Goal: Find specific page/section: Find specific page/section

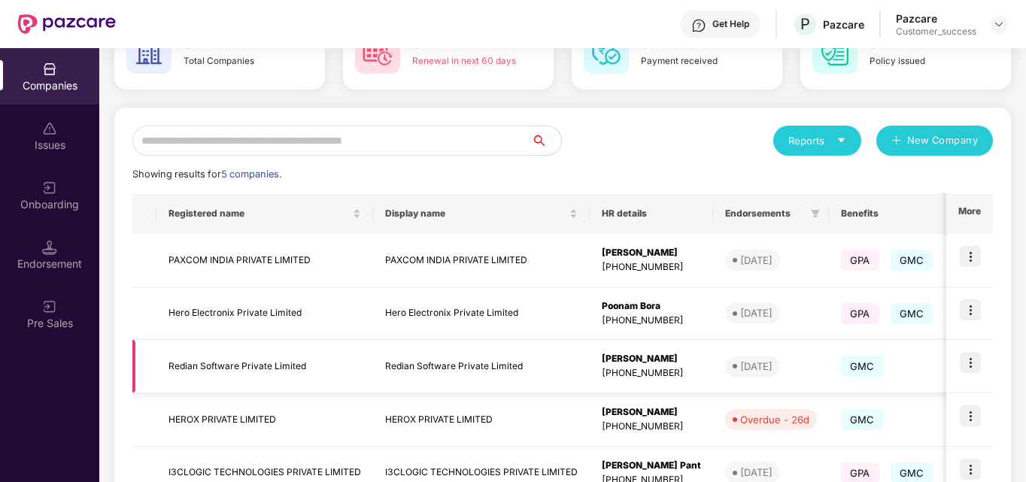
scroll to position [138, 0]
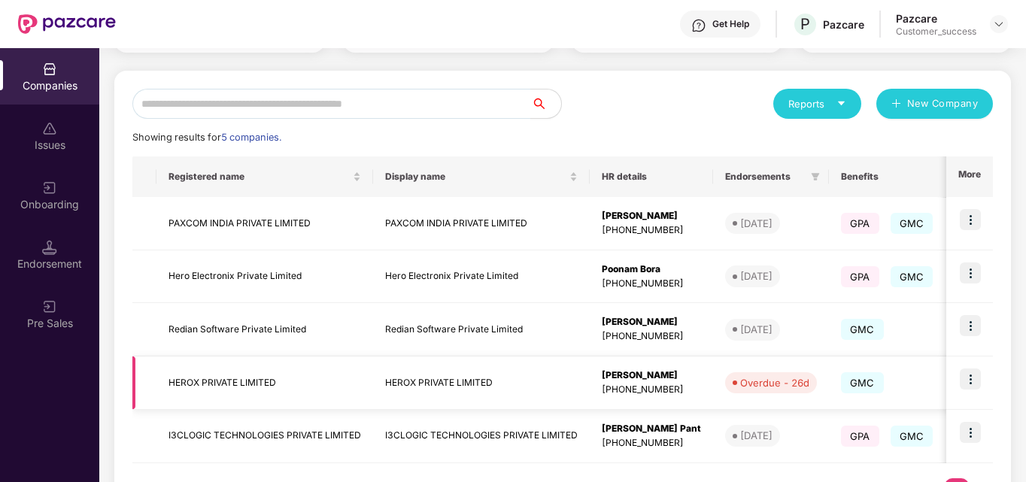
click at [962, 376] on img at bounding box center [970, 379] width 21 height 21
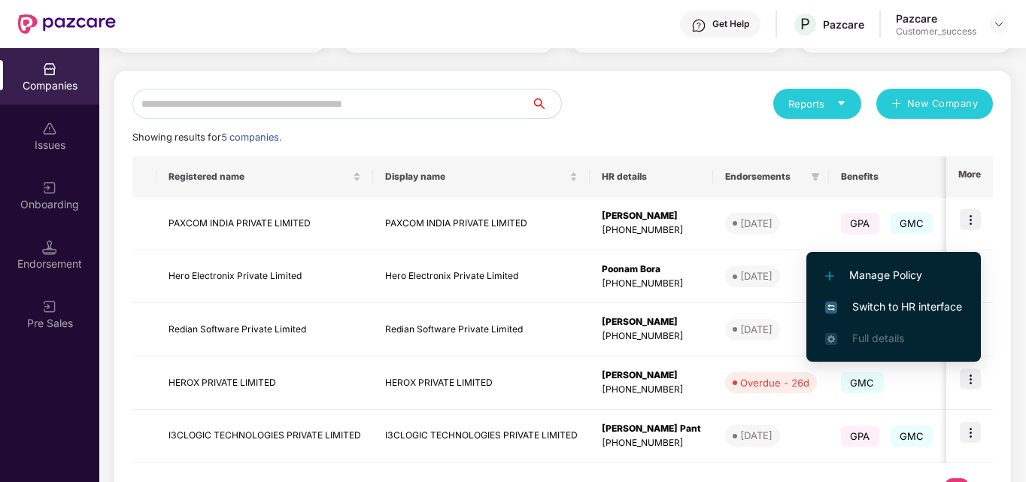
click at [898, 305] on span "Switch to HR interface" at bounding box center [893, 307] width 137 height 17
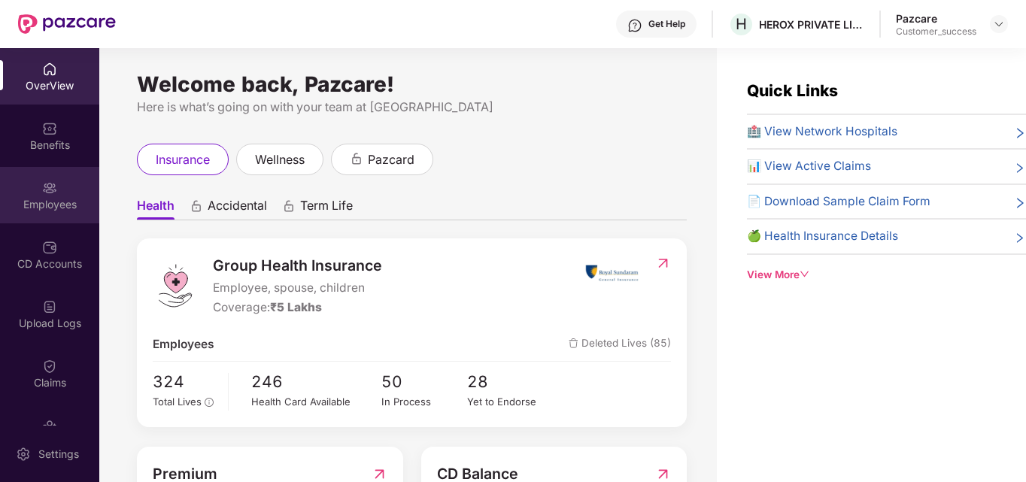
click at [49, 183] on img at bounding box center [49, 188] width 15 height 15
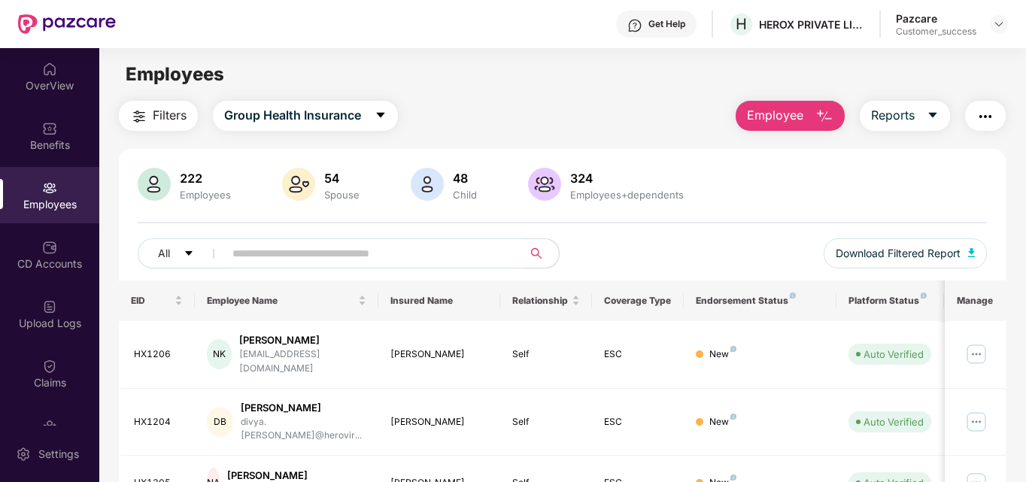
click at [263, 256] on input "text" at bounding box center [367, 253] width 270 height 23
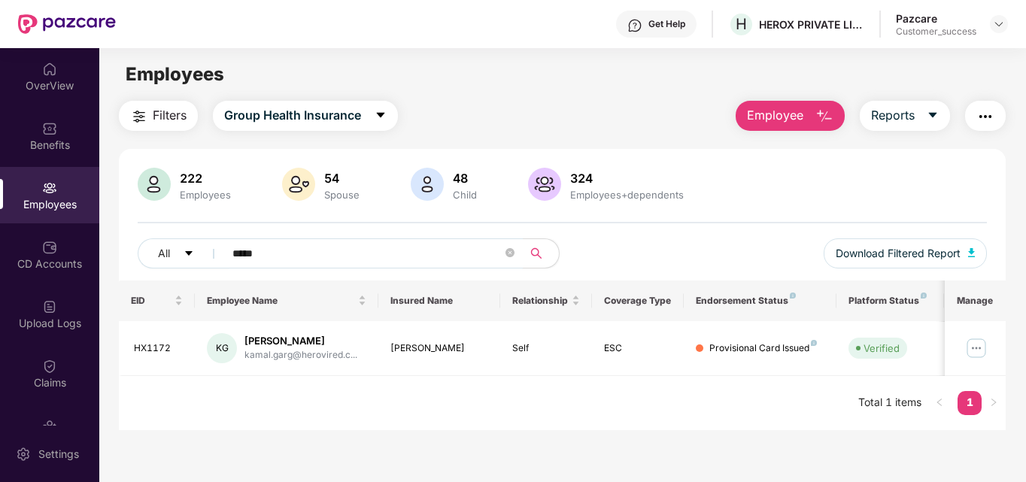
type input "*****"
click at [159, 344] on div "HX1172" at bounding box center [159, 349] width 50 height 14
copy div "HX1172"
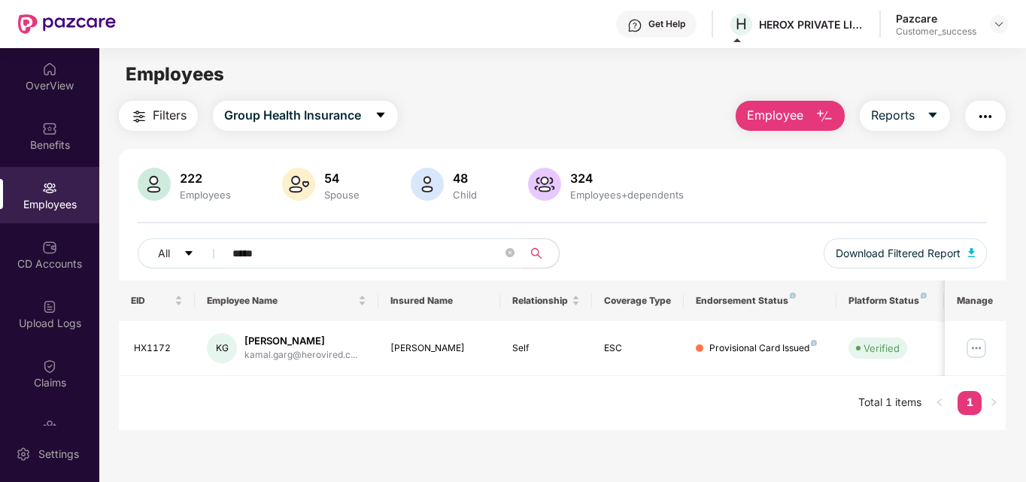
click at [486, 65] on div "Employees" at bounding box center [562, 74] width 926 height 29
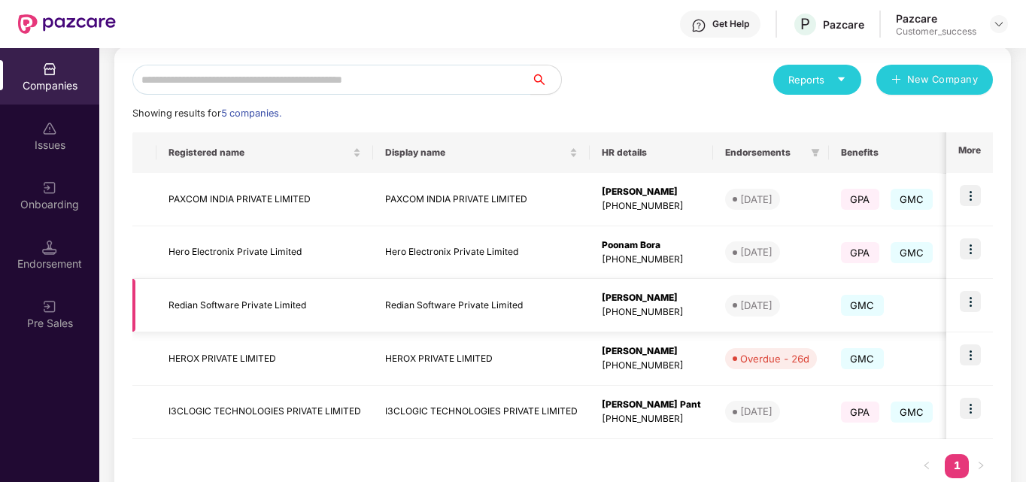
scroll to position [162, 0]
click at [966, 307] on img at bounding box center [970, 302] width 21 height 21
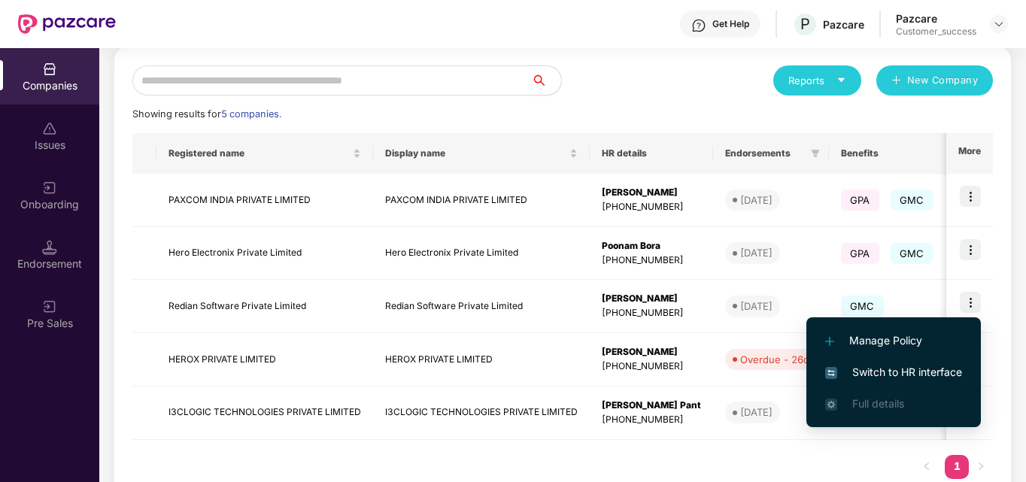
click at [849, 363] on li "Switch to HR interface" at bounding box center [894, 373] width 175 height 32
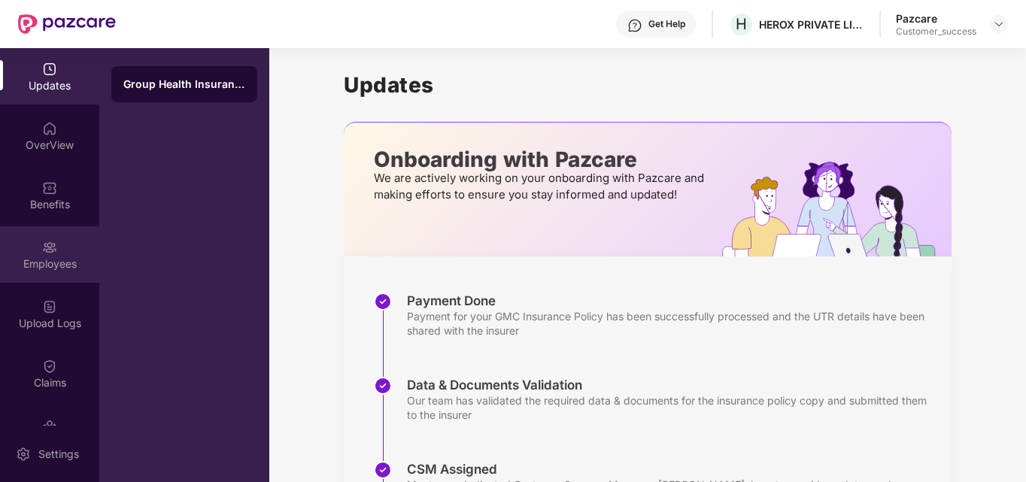
click at [32, 266] on div "Employees" at bounding box center [49, 264] width 99 height 15
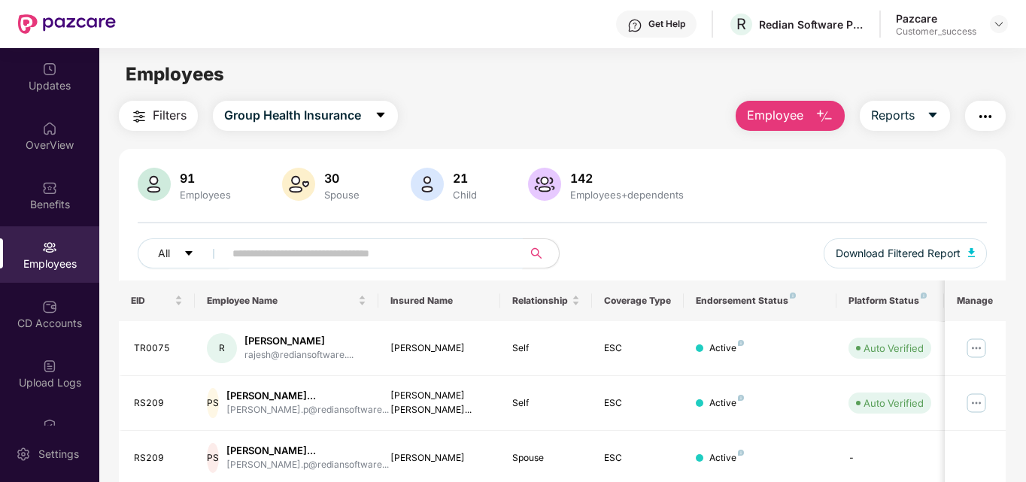
click at [278, 258] on input "text" at bounding box center [367, 253] width 270 height 23
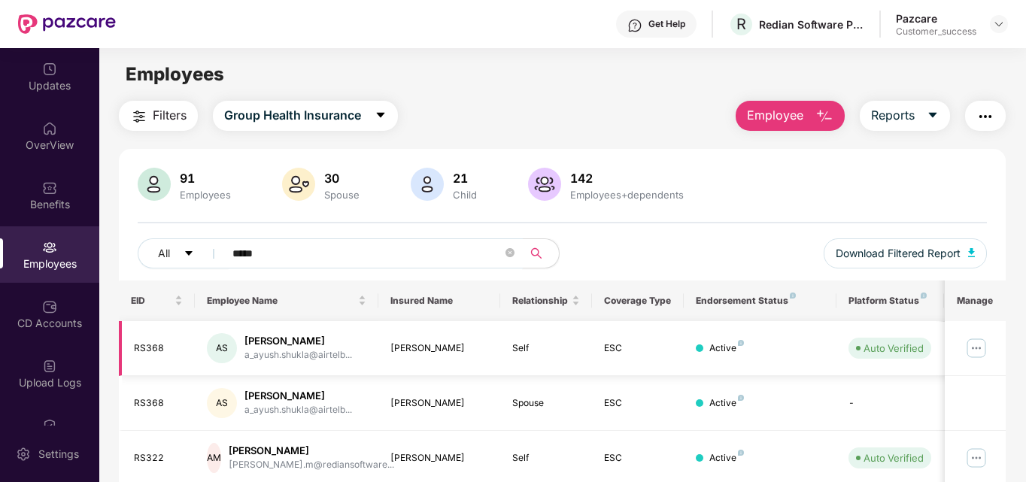
scroll to position [58, 0]
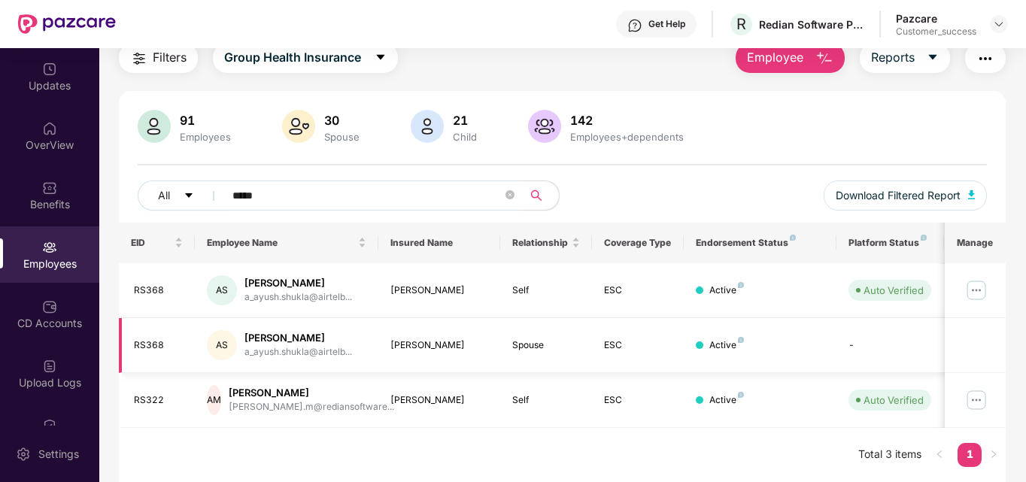
type input "*****"
click at [142, 344] on div "RS368" at bounding box center [159, 346] width 50 height 14
copy div "RS368"
click at [992, 368] on td at bounding box center [975, 345] width 61 height 55
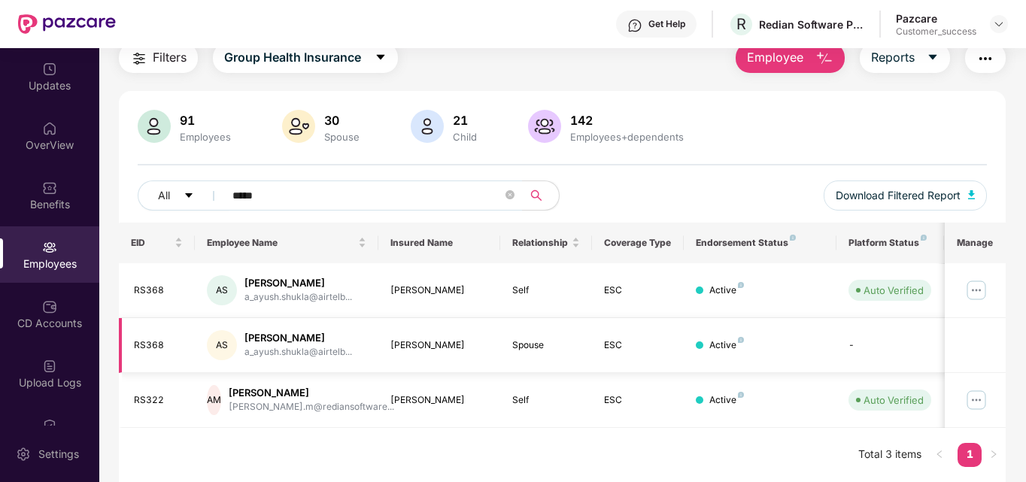
click at [367, 342] on td "AS [PERSON_NAME] a_ayush.shukla@airtelb..." at bounding box center [287, 345] width 184 height 55
click at [974, 293] on img at bounding box center [977, 290] width 24 height 24
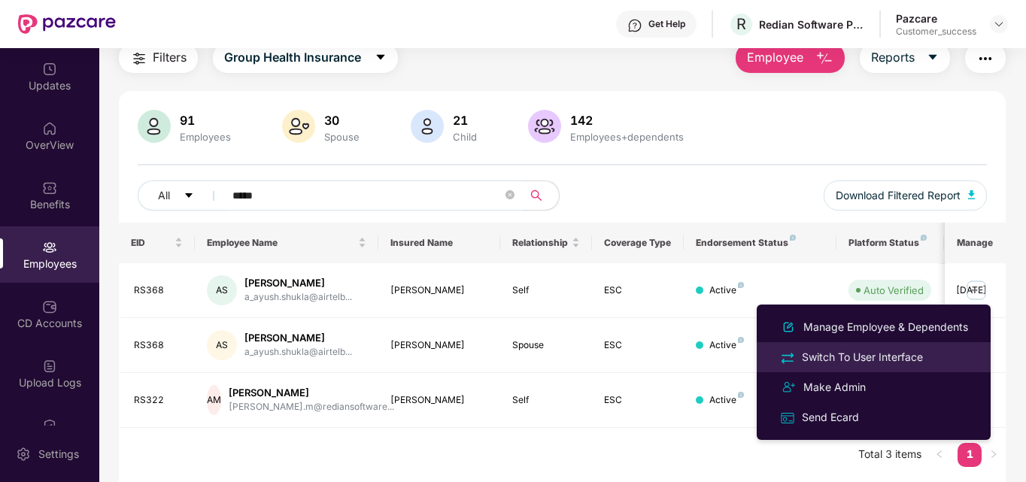
click at [877, 354] on div "Switch To User Interface" at bounding box center [862, 357] width 127 height 17
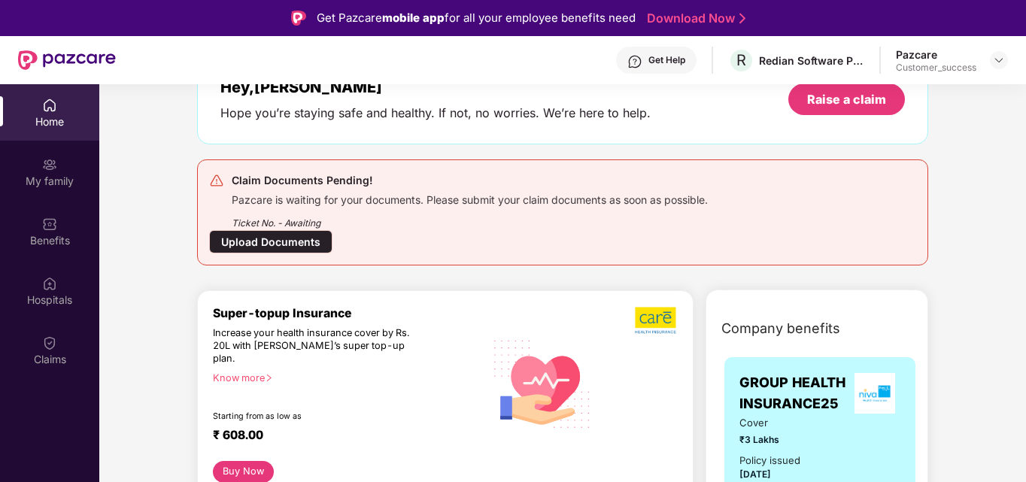
scroll to position [100, 0]
click at [536, 229] on div "Ticket No. - Awaiting" at bounding box center [470, 219] width 476 height 23
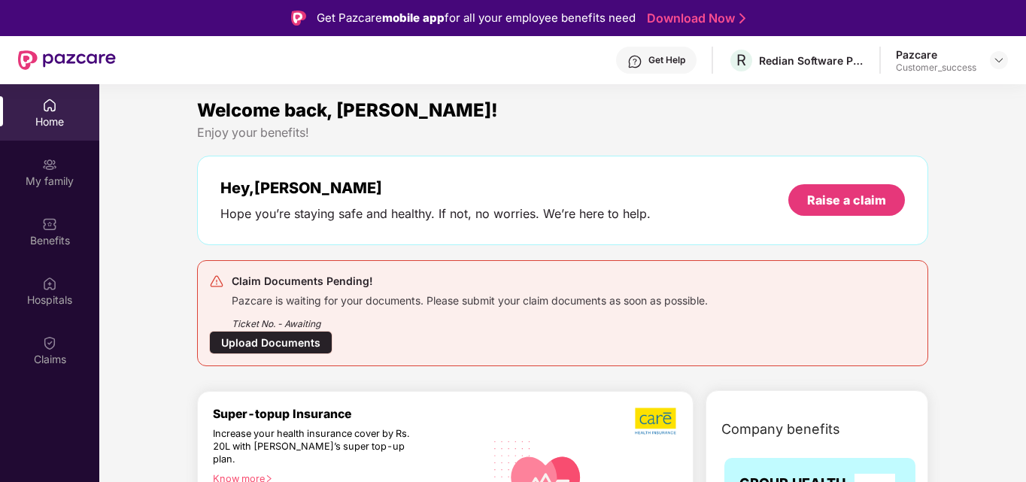
scroll to position [263, 0]
